Goal: Task Accomplishment & Management: Manage account settings

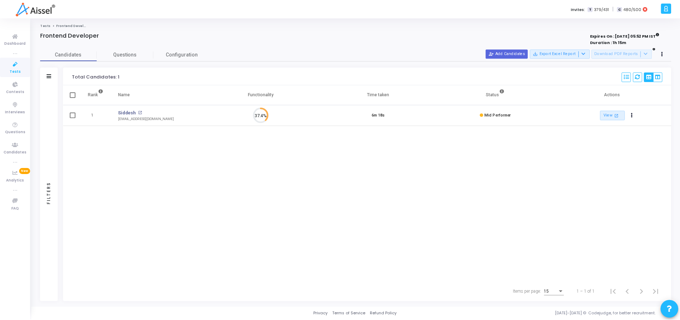
scroll to position [15, 18]
click at [20, 71] on link "Tests" at bounding box center [15, 67] width 30 height 20
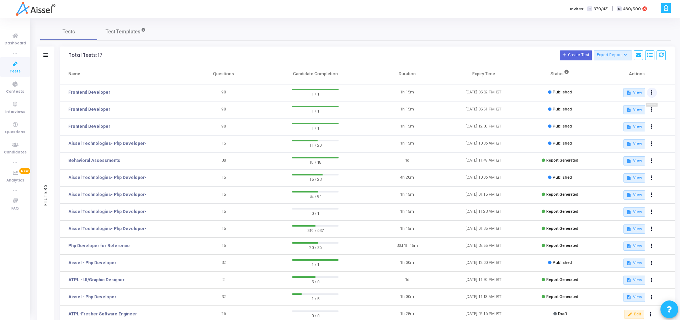
click at [654, 95] on button at bounding box center [652, 93] width 10 height 10
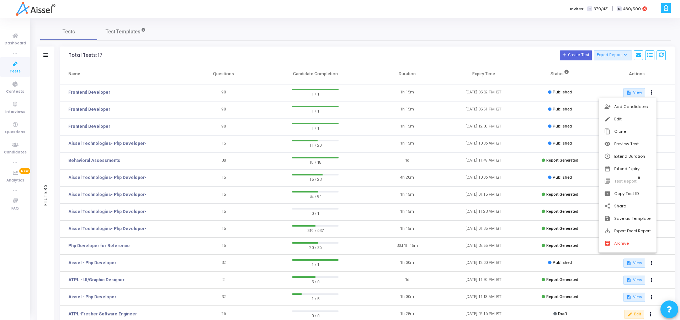
click at [205, 20] on div at bounding box center [340, 160] width 680 height 320
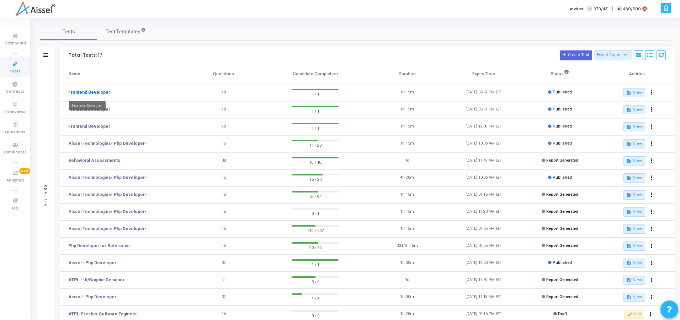
click at [71, 94] on link "Frontend Developer" at bounding box center [89, 92] width 42 height 6
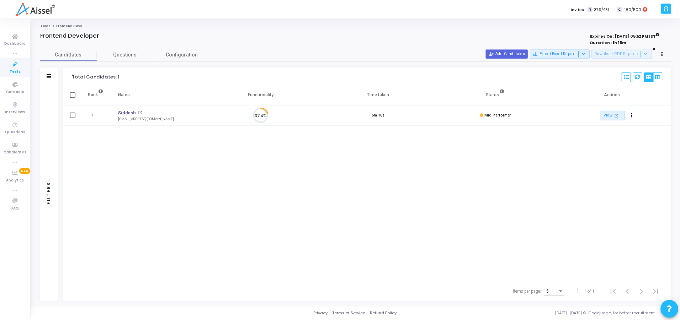
scroll to position [15, 18]
click at [664, 56] on icon at bounding box center [665, 54] width 2 height 4
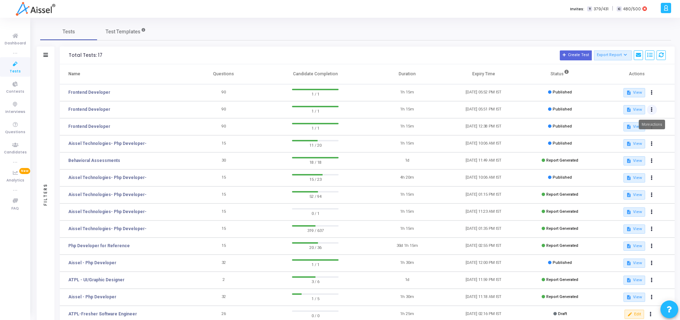
click at [651, 111] on icon at bounding box center [652, 110] width 2 height 4
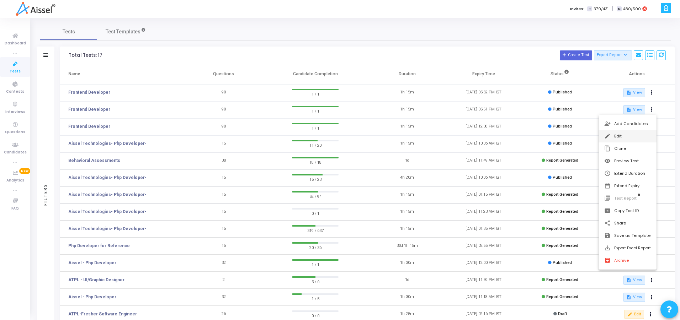
click at [619, 138] on button "edit Edit" at bounding box center [627, 136] width 58 height 12
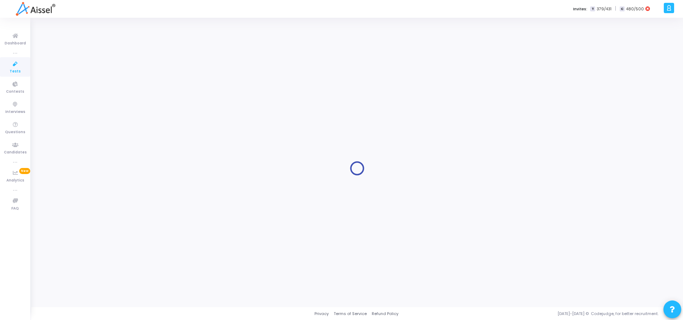
type input "Frontend Developer"
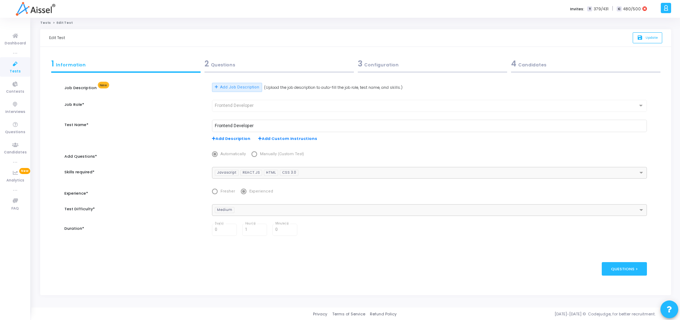
scroll to position [3, 0]
click at [525, 70] on div "4 Candidates" at bounding box center [585, 64] width 153 height 19
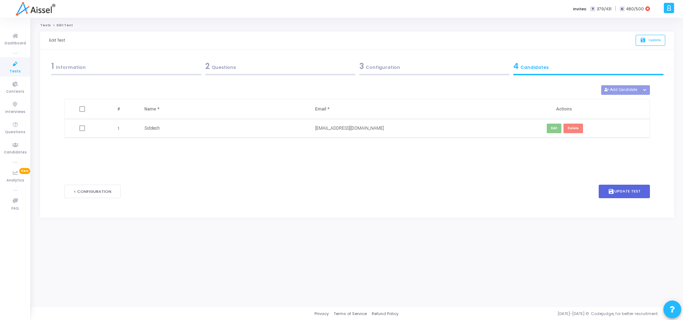
click at [81, 127] on span at bounding box center [82, 128] width 6 height 6
click at [80, 128] on span at bounding box center [82, 128] width 6 height 6
click at [82, 116] on th at bounding box center [83, 109] width 36 height 20
click at [81, 111] on span at bounding box center [82, 109] width 6 height 6
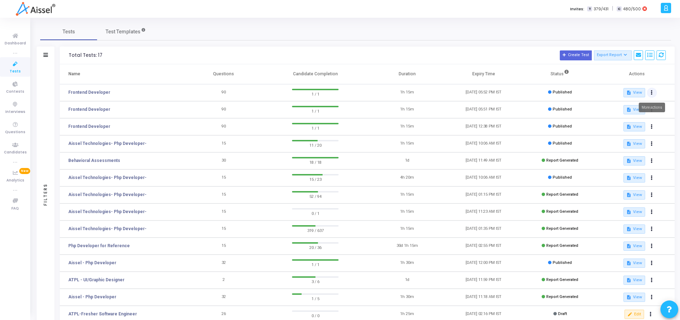
click at [652, 91] on icon at bounding box center [652, 93] width 2 height 4
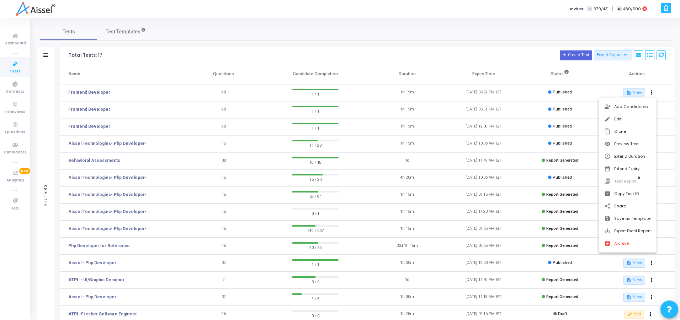
click at [97, 124] on div at bounding box center [340, 160] width 680 height 320
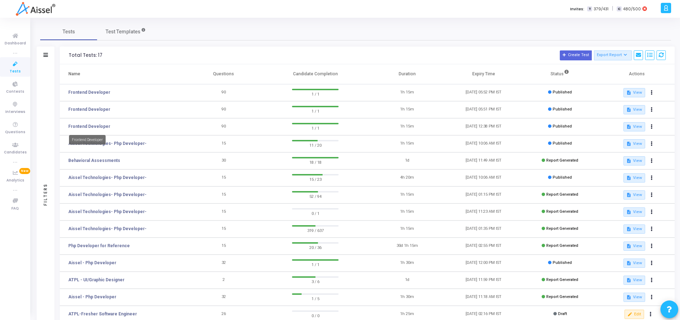
click at [97, 124] on link "Frontend Developer" at bounding box center [89, 126] width 42 height 6
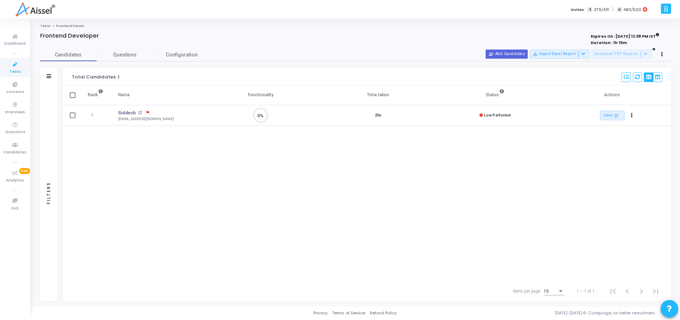
scroll to position [15, 18]
click at [175, 53] on span "Configuration" at bounding box center [182, 54] width 32 height 7
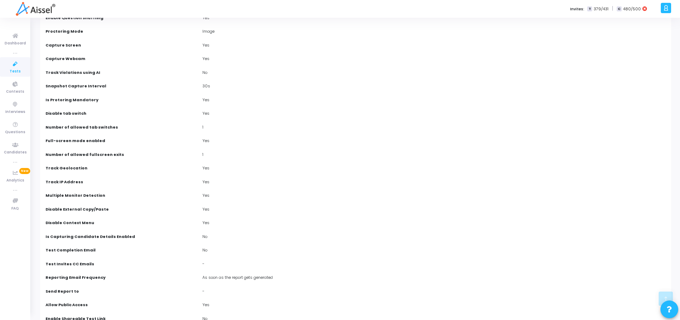
scroll to position [0, 0]
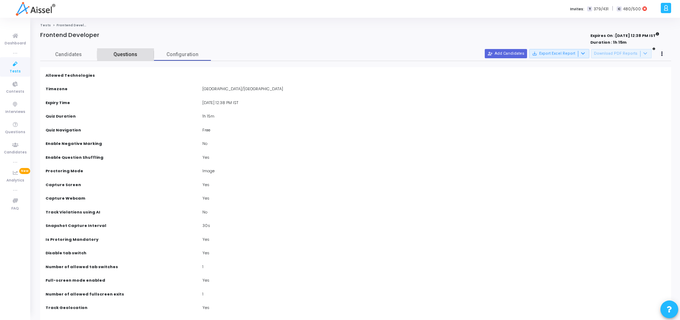
click at [125, 55] on span "Questions" at bounding box center [125, 54] width 57 height 7
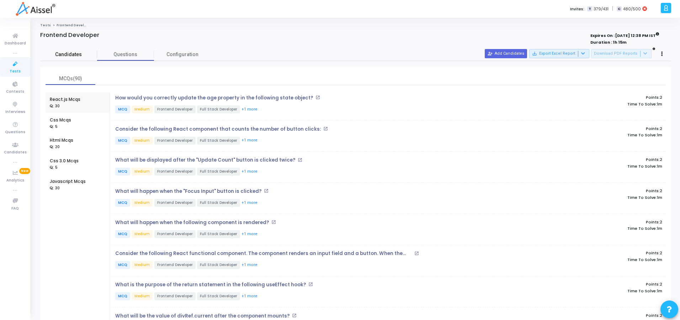
click at [83, 54] on span "Candidates" at bounding box center [68, 54] width 57 height 7
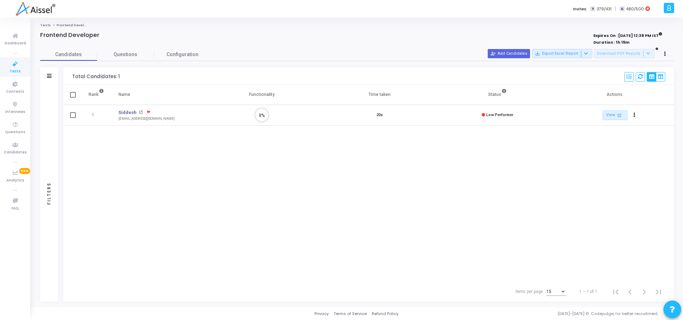
click at [73, 96] on span at bounding box center [73, 95] width 6 height 6
click at [73, 98] on input "checkbox" at bounding box center [73, 98] width 0 height 0
checkbox input "true"
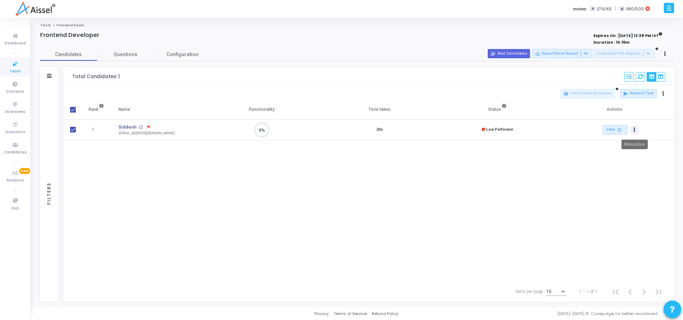
click at [635, 128] on icon "Actions" at bounding box center [634, 130] width 2 height 4
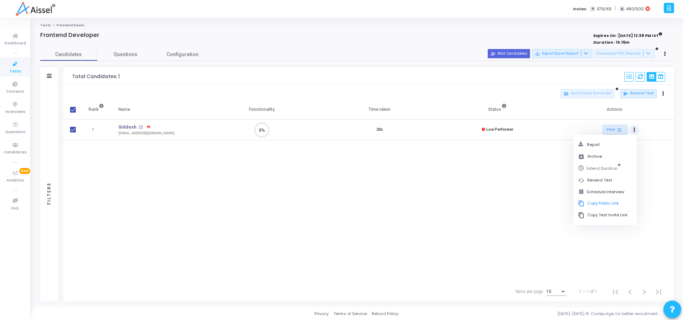
click at [557, 238] on div "Rank Name Functionality Time taken Status Actions 1 [PERSON_NAME] open_in_new […" at bounding box center [368, 191] width 610 height 182
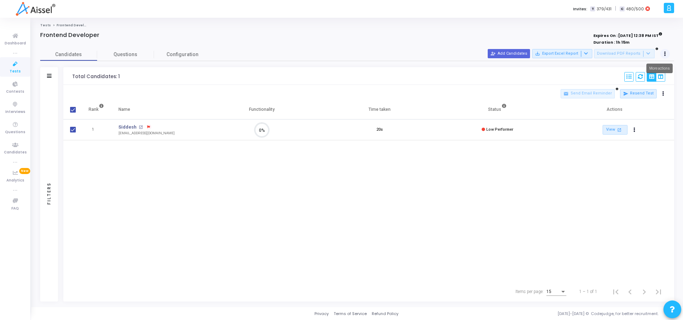
click at [662, 50] on button at bounding box center [665, 54] width 10 height 10
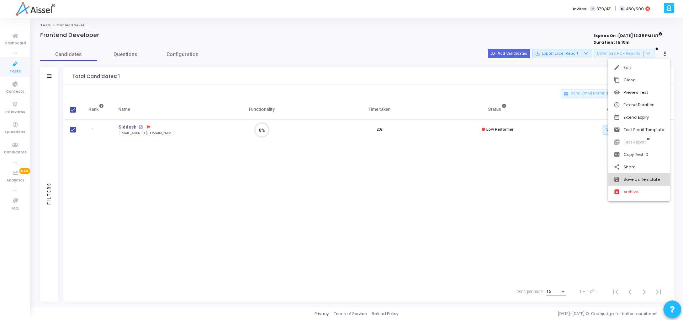
click at [643, 180] on button "save Save as Template" at bounding box center [639, 179] width 62 height 12
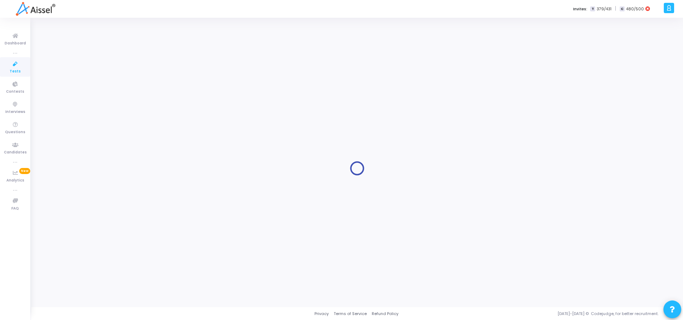
type input "Frontend Developer"
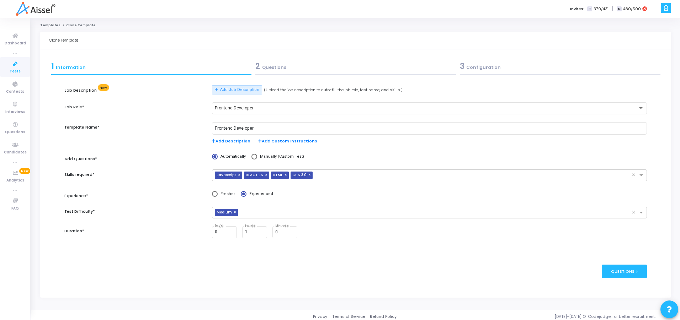
click at [483, 63] on div "3 Configuration" at bounding box center [560, 66] width 201 height 12
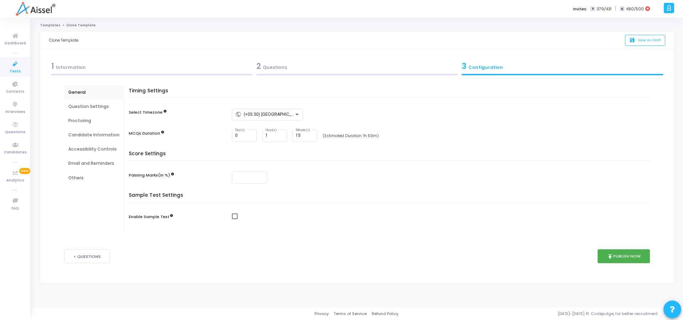
click at [15, 67] on icon at bounding box center [15, 64] width 15 height 9
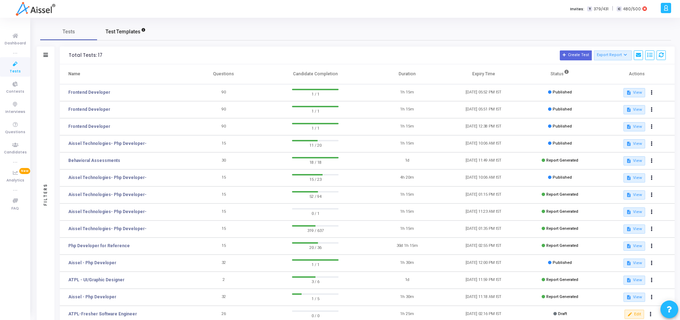
click at [112, 32] on span "Test Templates" at bounding box center [123, 31] width 35 height 7
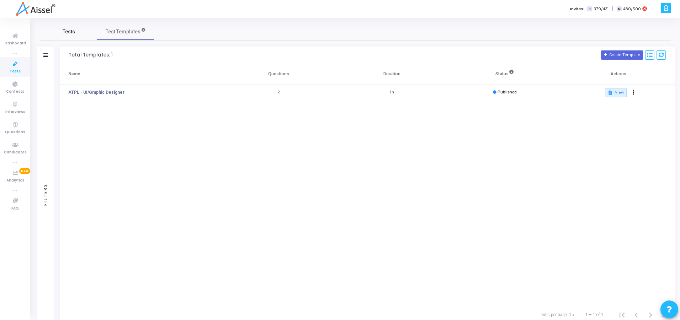
click at [66, 33] on span "Tests" at bounding box center [69, 31] width 12 height 7
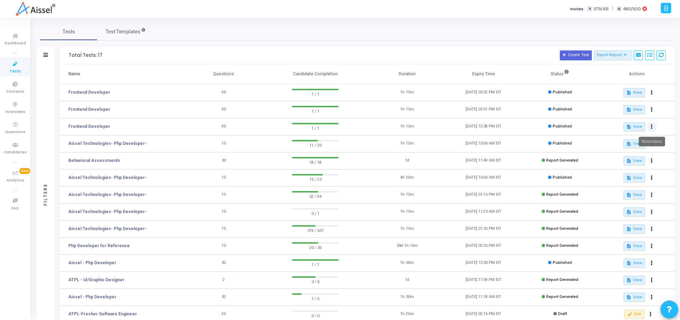
click at [651, 126] on icon at bounding box center [652, 127] width 2 height 4
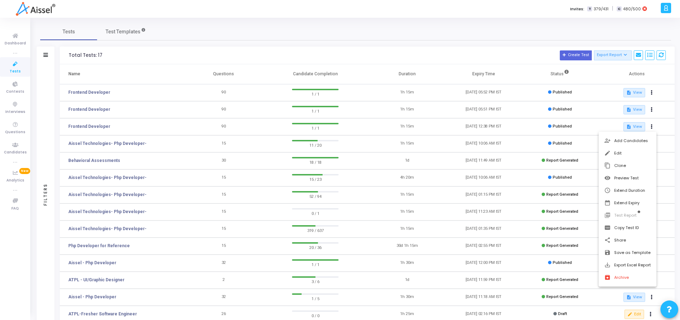
click at [562, 132] on div at bounding box center [340, 160] width 680 height 320
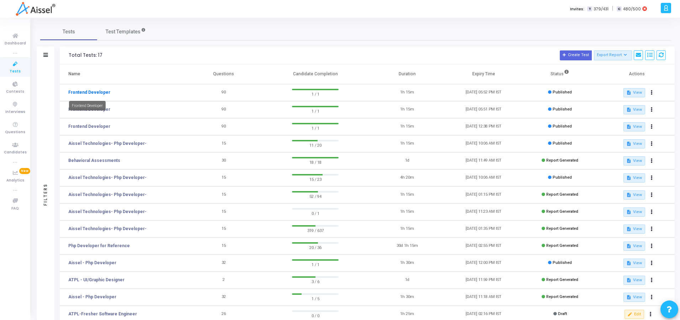
click at [101, 92] on link "Frontend Developer" at bounding box center [89, 92] width 42 height 6
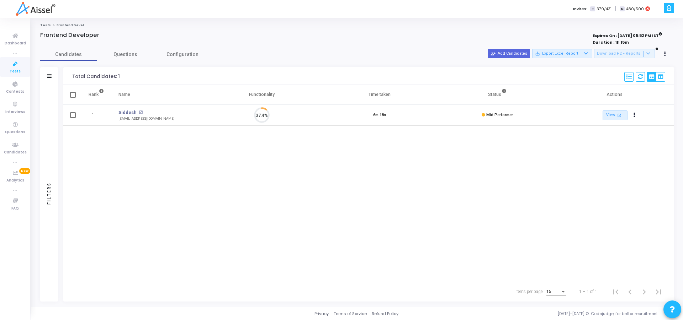
scroll to position [15, 18]
click at [634, 116] on icon "Actions" at bounding box center [634, 115] width 2 height 4
click at [184, 206] on div "Rank Name Functionality Time taken Status Actions 1 [PERSON_NAME] open_in_new […" at bounding box center [368, 183] width 610 height 197
click at [131, 116] on div "[EMAIL_ADDRESS][DOMAIN_NAME]" at bounding box center [146, 118] width 56 height 5
click at [128, 112] on link "Siddesh" at bounding box center [127, 112] width 18 height 7
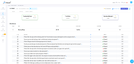
scroll to position [15, 18]
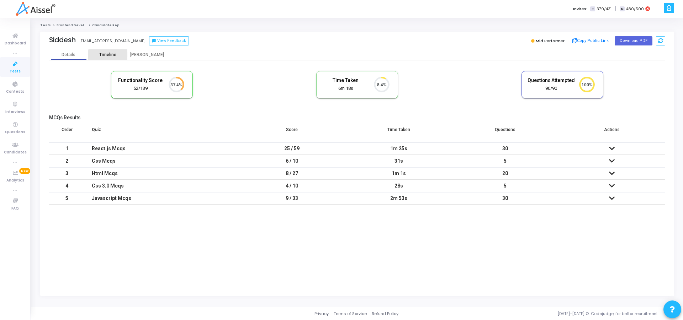
click at [110, 56] on div "Timeline" at bounding box center [107, 54] width 17 height 5
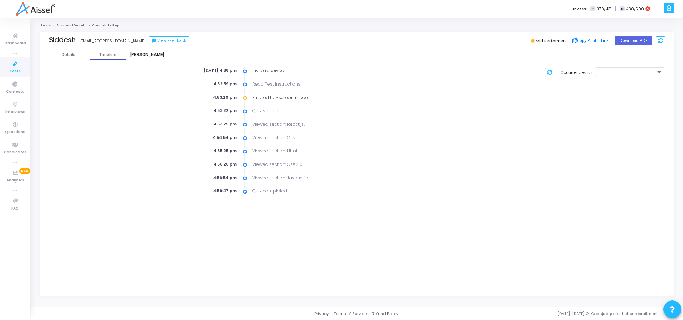
click at [147, 55] on div "[PERSON_NAME]" at bounding box center [146, 54] width 39 height 5
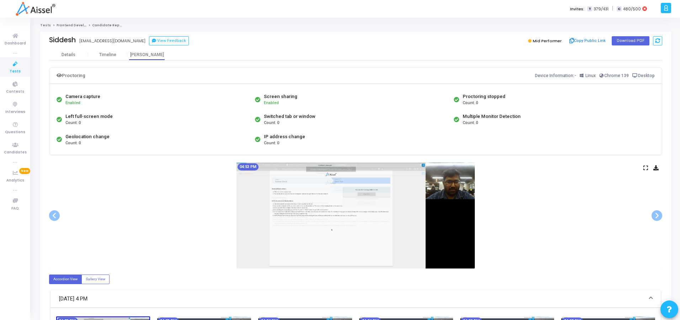
click at [449, 193] on img at bounding box center [355, 215] width 238 height 106
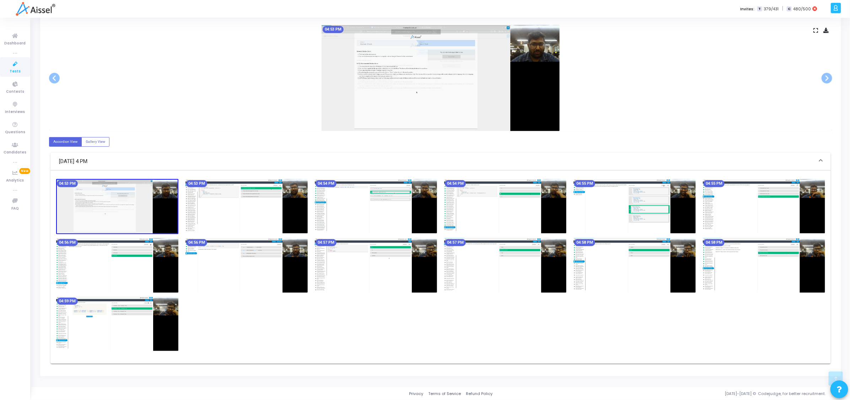
scroll to position [138, 0]
click at [682, 30] on icon at bounding box center [816, 30] width 5 height 4
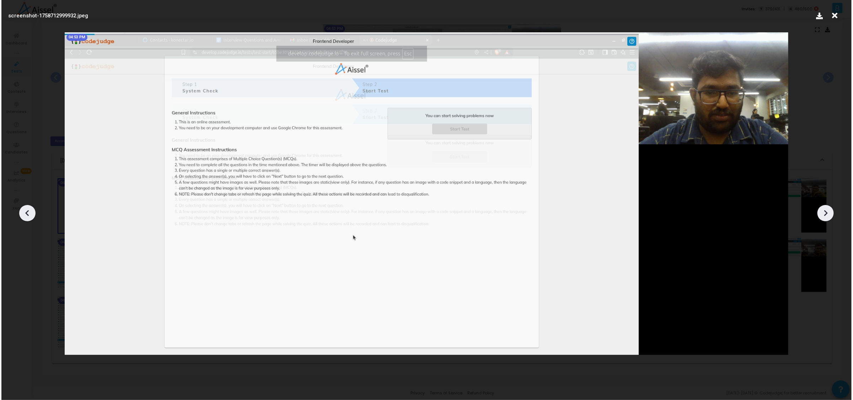
scroll to position [0, 0]
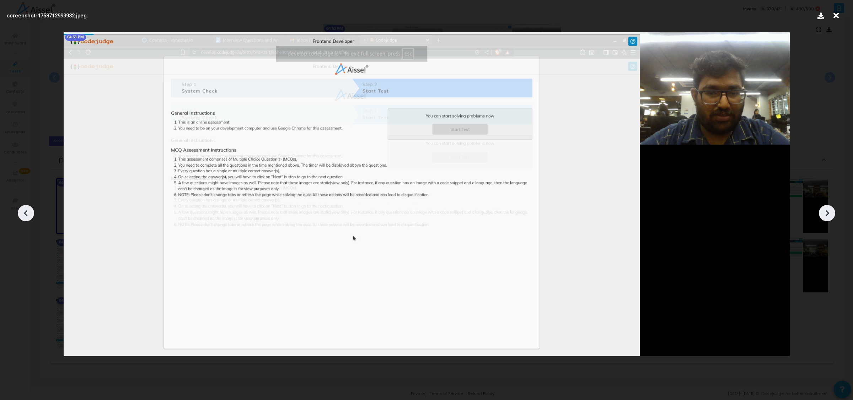
click at [682, 15] on icon at bounding box center [836, 16] width 11 height 14
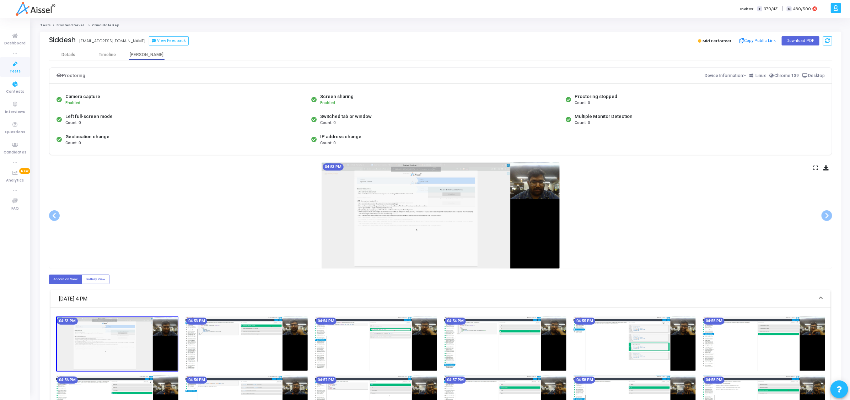
click at [17, 74] on span "Tests" at bounding box center [15, 72] width 11 height 6
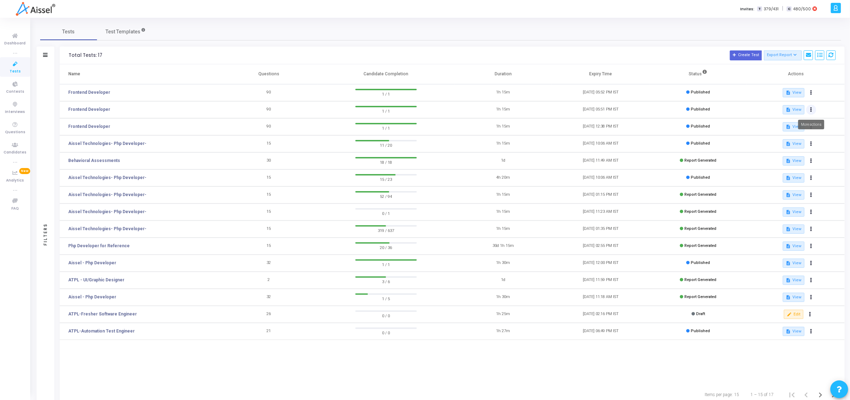
click at [682, 108] on icon at bounding box center [812, 110] width 2 height 4
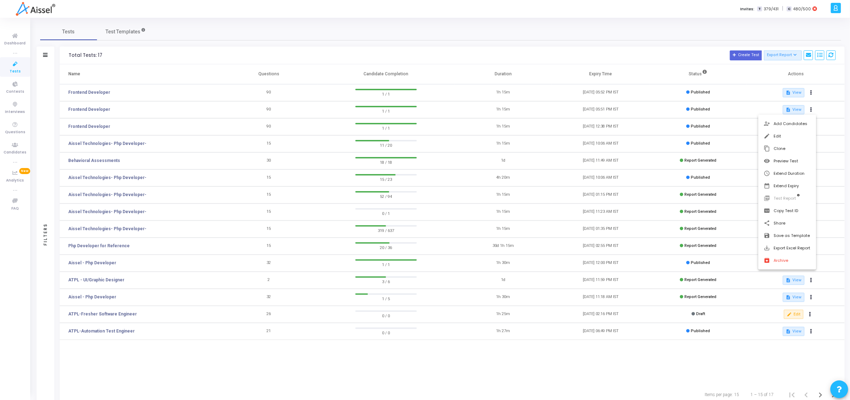
click at [682, 105] on div at bounding box center [425, 200] width 850 height 400
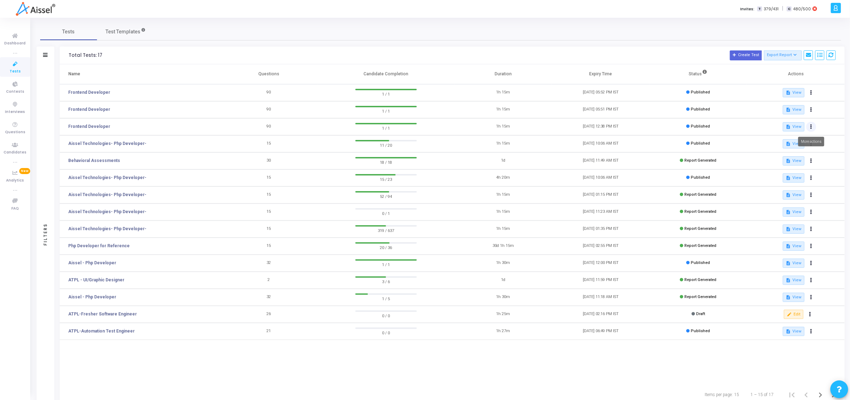
click at [682, 126] on icon at bounding box center [812, 127] width 2 height 4
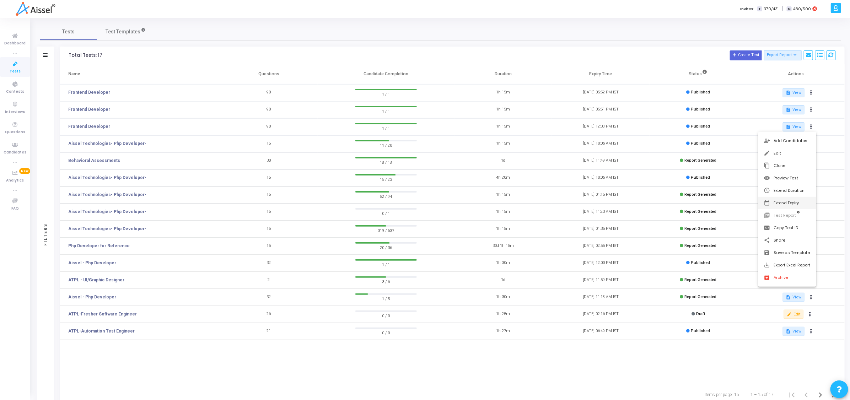
click at [682, 205] on button "date_range Extend Expiry" at bounding box center [788, 203] width 58 height 12
click at [682, 251] on span "26" at bounding box center [822, 250] width 9 height 9
click at [682, 308] on span "Set" at bounding box center [820, 307] width 36 height 8
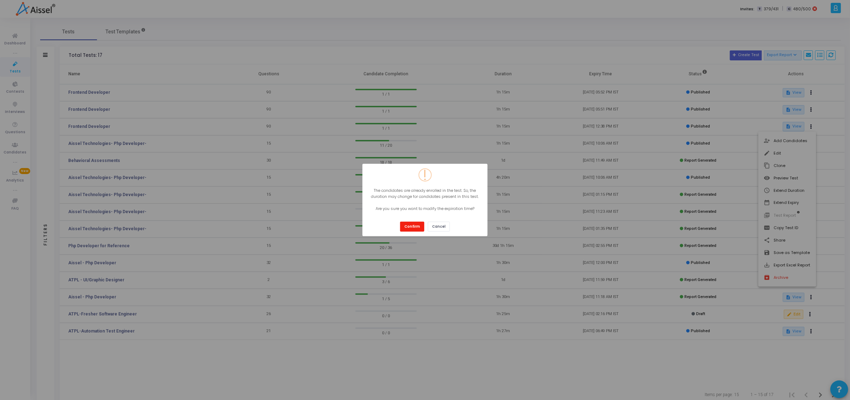
click at [415, 227] on button "Confirm" at bounding box center [412, 227] width 24 height 10
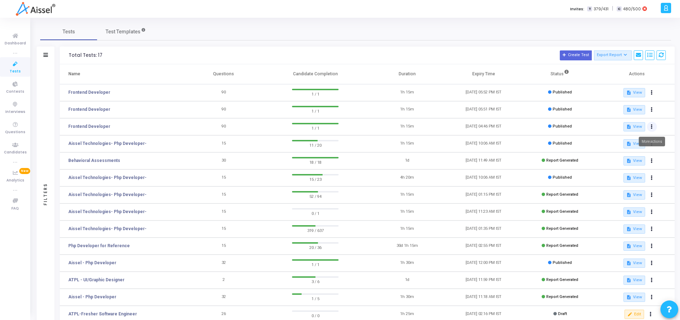
click at [651, 127] on icon at bounding box center [652, 127] width 2 height 4
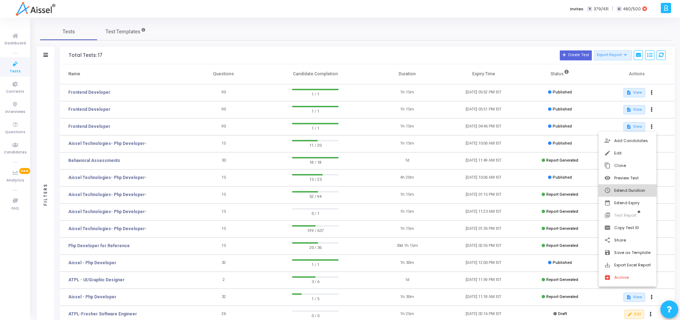
click at [633, 189] on button "schedule Extend Duration" at bounding box center [627, 191] width 58 height 12
click at [499, 188] on input "1" at bounding box center [487, 188] width 36 height 12
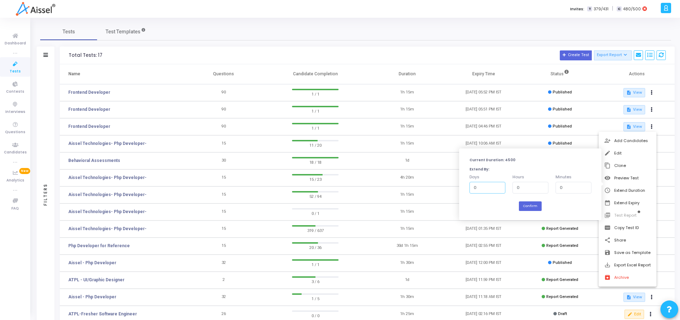
type input "0"
click at [498, 188] on input "0" at bounding box center [487, 188] width 36 height 12
click at [577, 139] on div at bounding box center [340, 160] width 680 height 320
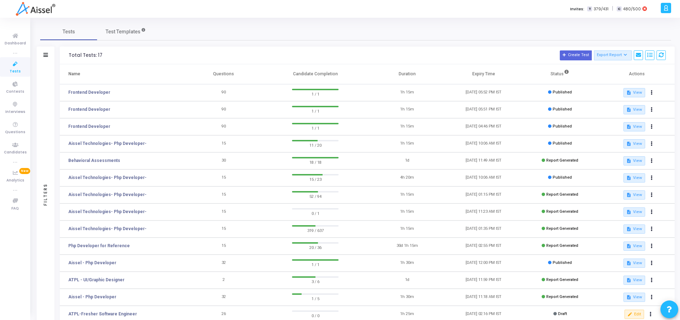
click at [667, 10] on icon at bounding box center [665, 8] width 5 height 8
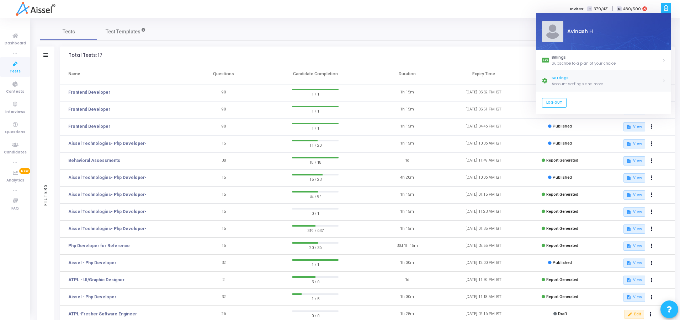
click at [558, 83] on div "Account settings and more" at bounding box center [606, 84] width 111 height 6
select select "91"
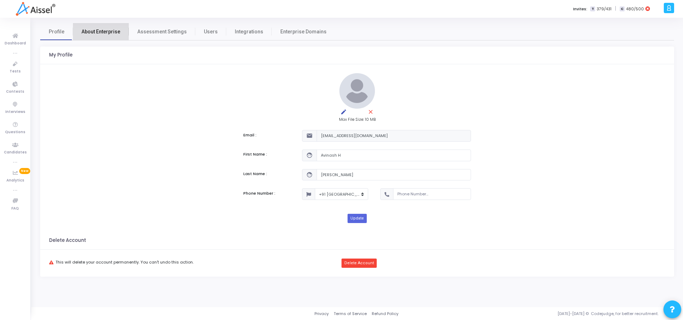
click at [106, 33] on span "About Enterprise" at bounding box center [100, 31] width 39 height 7
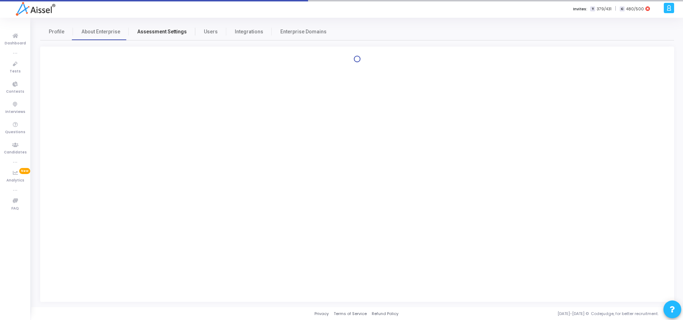
click at [169, 34] on span "Assessment Settings" at bounding box center [161, 31] width 49 height 7
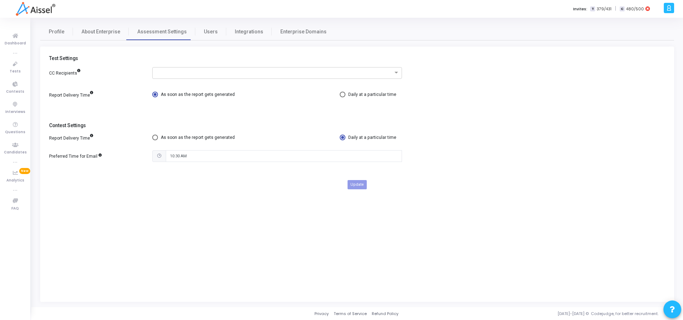
click at [668, 10] on icon at bounding box center [668, 8] width 5 height 8
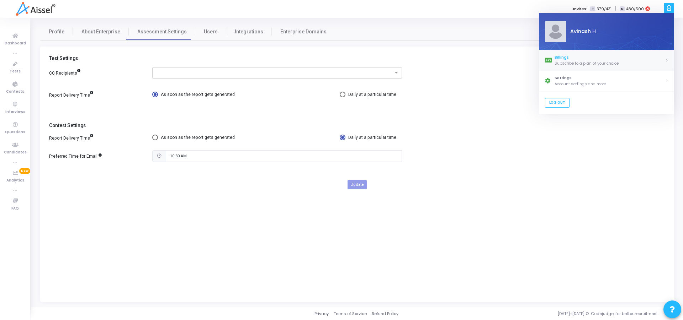
click at [597, 61] on div "Subscribe to a plan of your choice" at bounding box center [609, 63] width 111 height 6
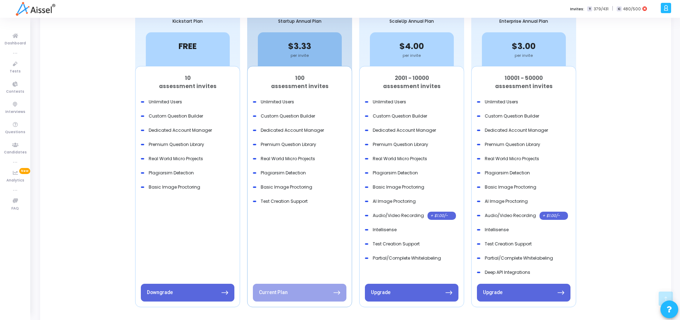
scroll to position [194, 0]
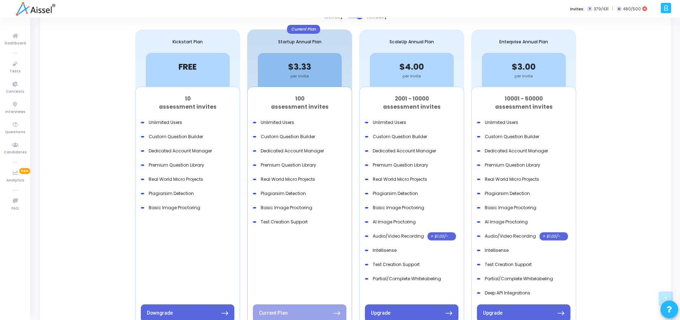
click at [663, 7] on icon at bounding box center [665, 8] width 5 height 8
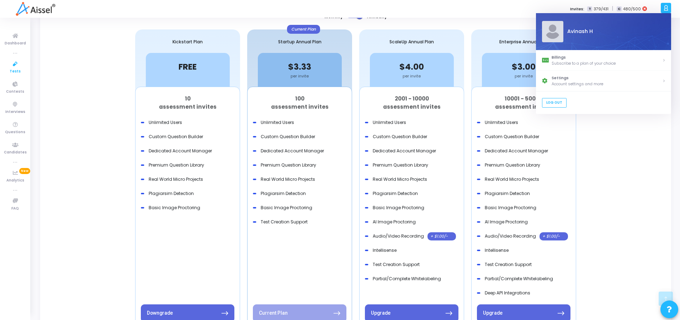
click at [24, 65] on link "Tests" at bounding box center [15, 67] width 30 height 20
